Goal: Communication & Community: Answer question/provide support

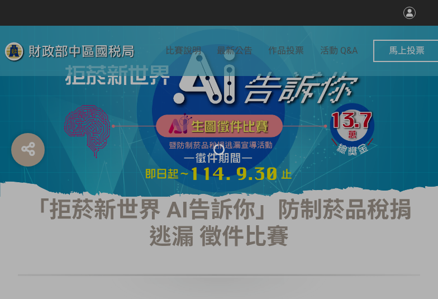
select select "vote"
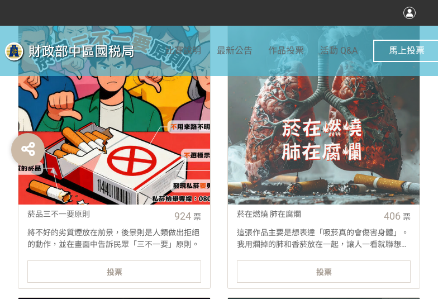
scroll to position [447, 0]
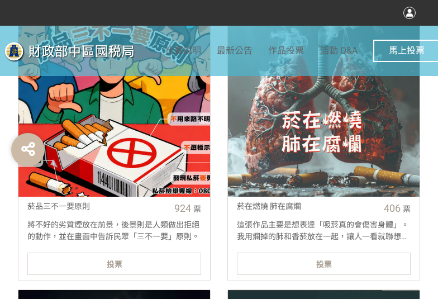
click at [98, 266] on div "投票" at bounding box center [114, 263] width 174 height 22
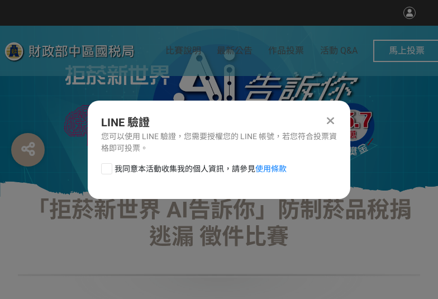
click at [109, 172] on div at bounding box center [106, 168] width 11 height 11
checkbox input "true"
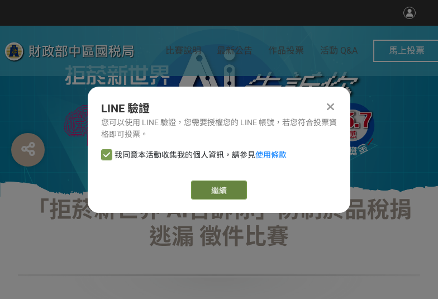
click at [204, 193] on button "繼續" at bounding box center [219, 189] width 56 height 19
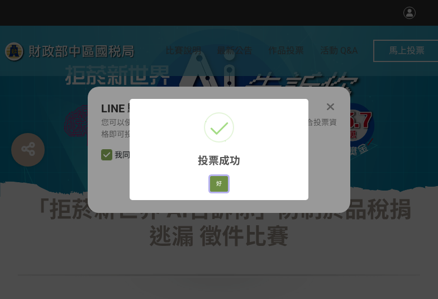
click at [225, 176] on button "好" at bounding box center [219, 184] width 18 height 16
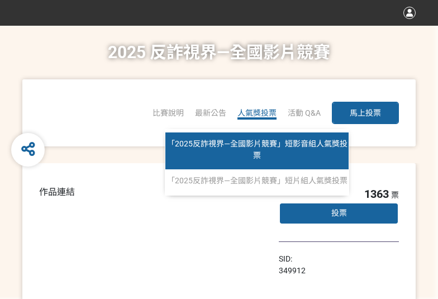
click at [253, 144] on span "「2025反詐視界—全國影片競賽」短影音組人氣獎投票" at bounding box center [257, 149] width 180 height 21
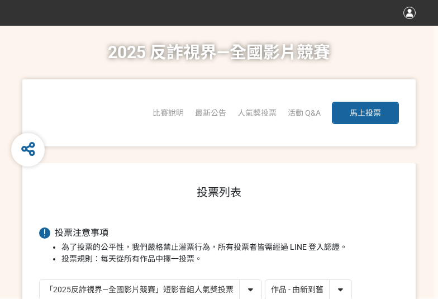
click at [343, 297] on select "作品 - 由新到舊 作品 - 由舊到新 票數 - 由多到少 票數 - 由少到多" at bounding box center [308, 290] width 86 height 20
select select "vote"
click at [265, 280] on select "作品 - 由新到舊 作品 - 由舊到新 票數 - 由多到少 票數 - 由少到多" at bounding box center [308, 290] width 86 height 20
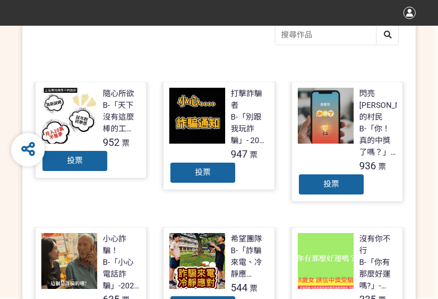
scroll to position [279, 0]
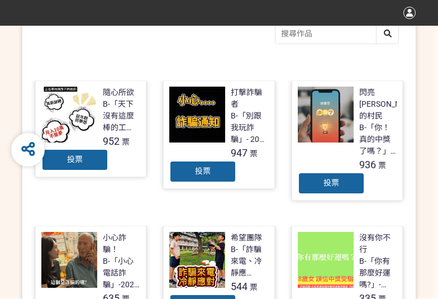
click at [334, 172] on div "投票" at bounding box center [331, 183] width 67 height 22
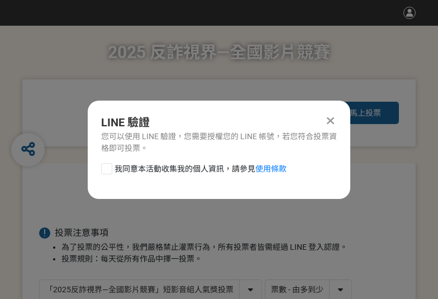
click at [104, 167] on div at bounding box center [106, 168] width 11 height 11
checkbox input "true"
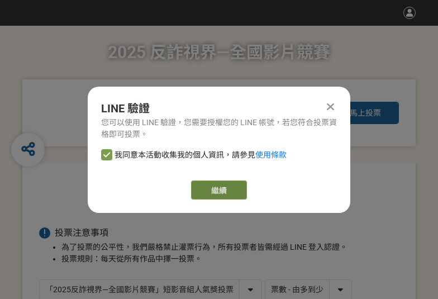
click at [237, 191] on button "繼續" at bounding box center [219, 189] width 56 height 19
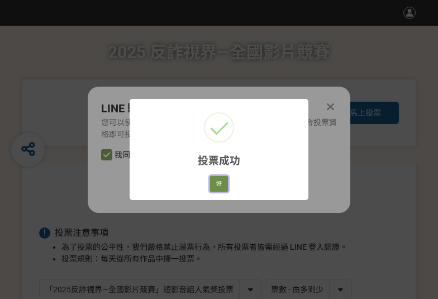
click at [222, 179] on button "好" at bounding box center [219, 184] width 18 height 16
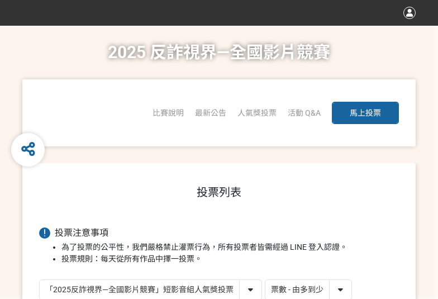
scroll to position [179, 0]
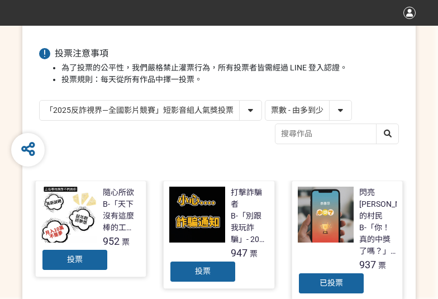
click at [160, 111] on select "「2025反詐視界—全國影片競賽」短影音組人氣獎投票 「2025反詐視界—全國影片競賽」短片組人氣獎投票" at bounding box center [151, 110] width 222 height 20
select select "13146"
click at [40, 100] on select "「2025反詐視界—全國影片競賽」短影音組人氣獎投票 「2025反詐視界—全國影片競賽」短片組人氣獎投票" at bounding box center [151, 110] width 222 height 20
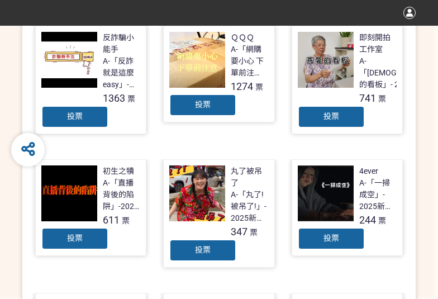
scroll to position [335, 0]
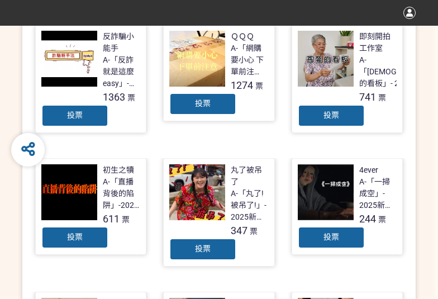
click at [212, 99] on div "投票" at bounding box center [202, 104] width 67 height 22
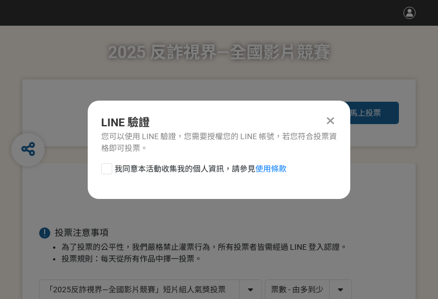
click at [104, 166] on div at bounding box center [106, 168] width 11 height 11
checkbox input "true"
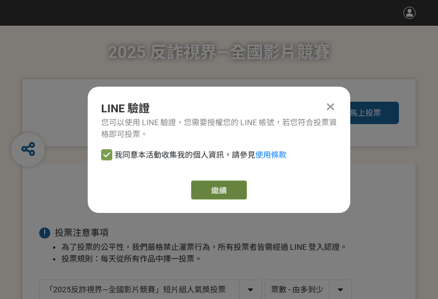
click at [211, 185] on button "繼續" at bounding box center [219, 189] width 56 height 19
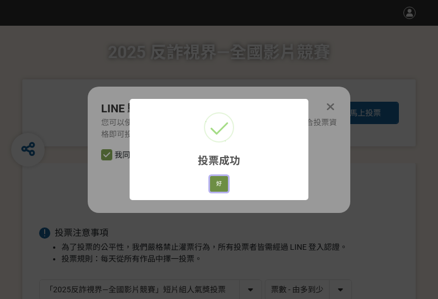
click at [221, 190] on button "好" at bounding box center [219, 184] width 18 height 16
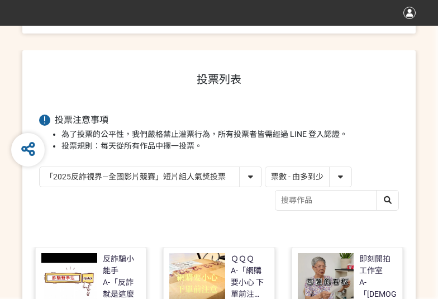
scroll to position [218, 0]
